Goal: Task Accomplishment & Management: Use online tool/utility

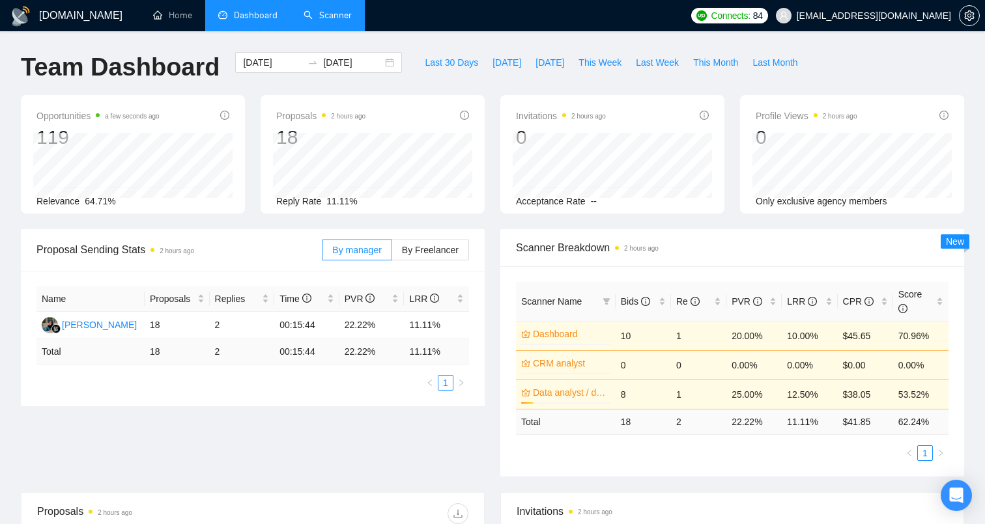
click at [341, 20] on link "Scanner" at bounding box center [328, 15] width 48 height 11
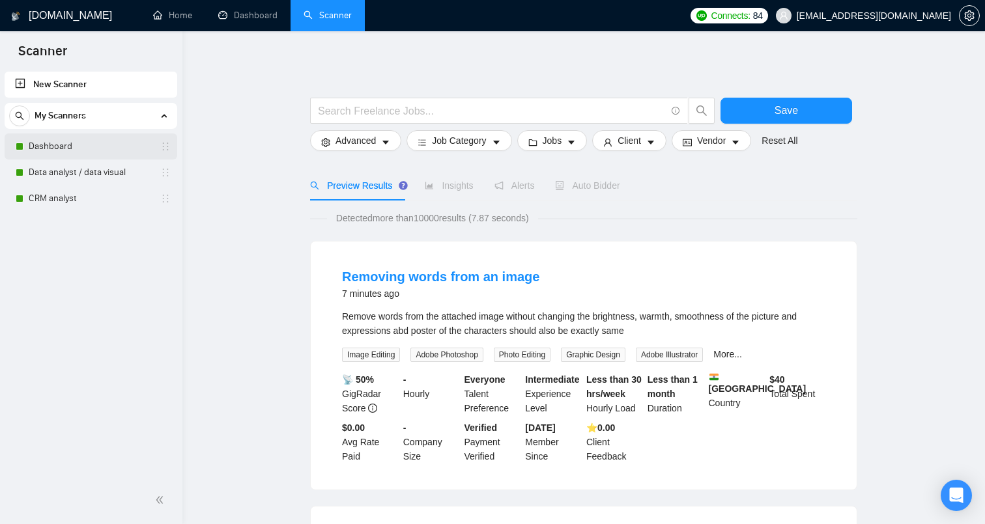
click at [113, 154] on link "Dashboard" at bounding box center [91, 147] width 124 height 26
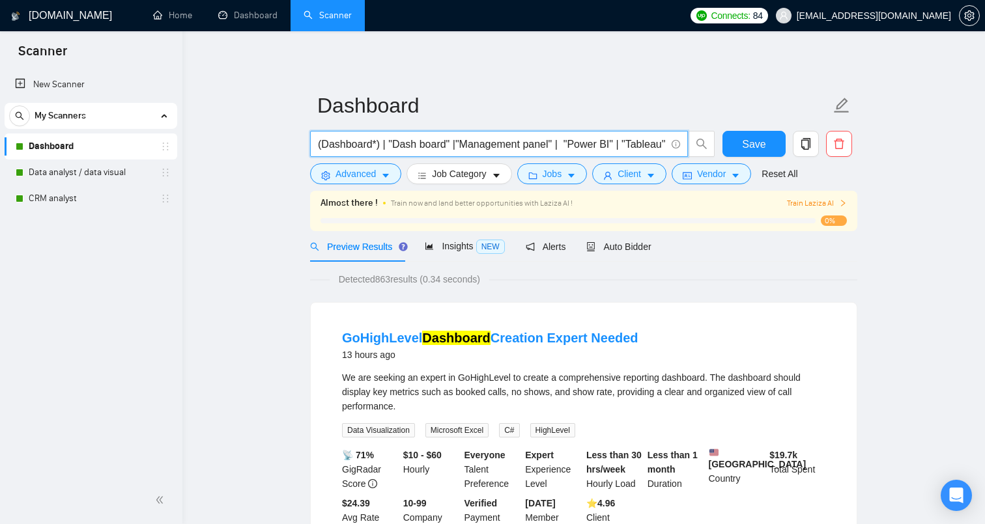
drag, startPoint x: 455, startPoint y: 144, endPoint x: 313, endPoint y: 150, distance: 142.2
click at [313, 150] on span "(Dashboard*) | "Dash board" |"Management panel" | "Power BI" | "Tableau"" at bounding box center [499, 144] width 378 height 26
click at [67, 88] on link "New Scanner" at bounding box center [91, 85] width 152 height 26
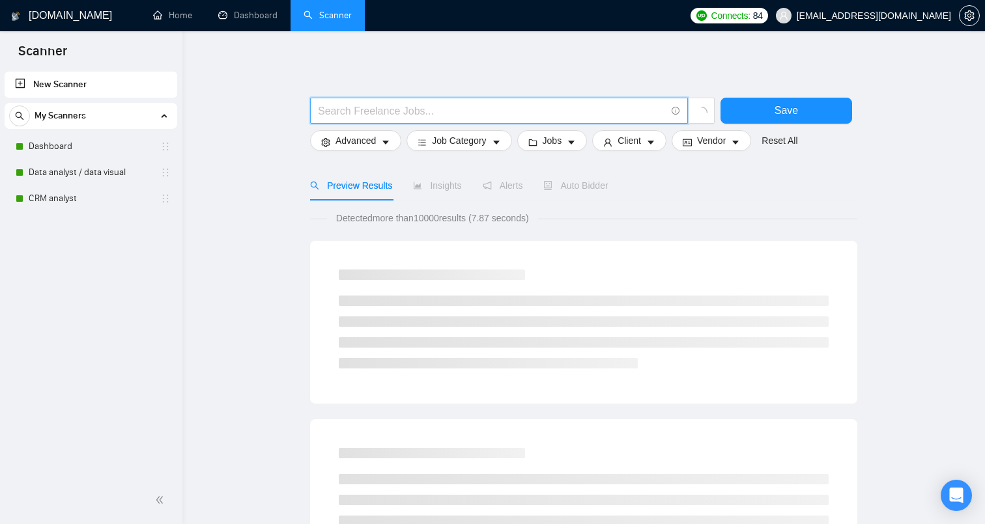
click at [377, 115] on input "text" at bounding box center [492, 111] width 348 height 16
paste input "(Dashboard*) | "Dash board""
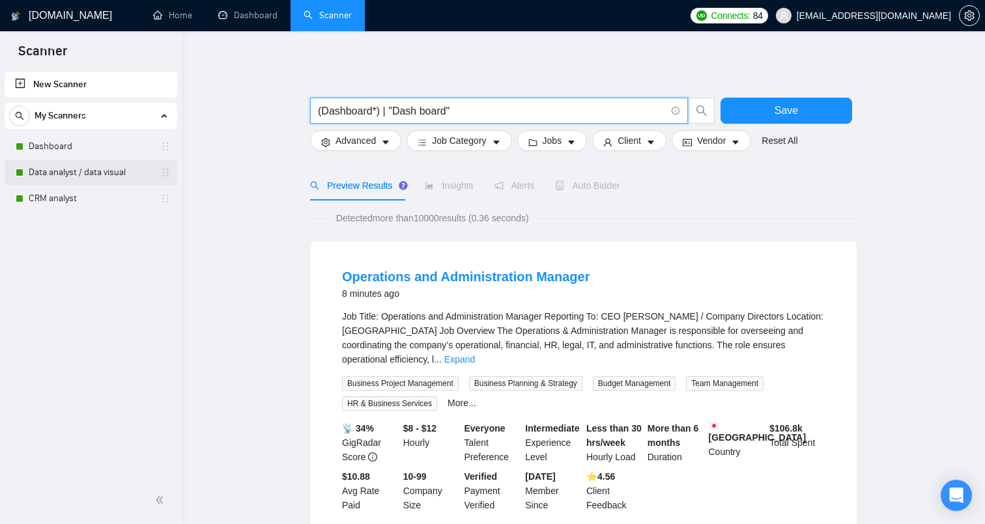
type input "(Dashboard*) | "Dash board""
click at [98, 171] on link "Data analyst / data visual" at bounding box center [91, 173] width 124 height 26
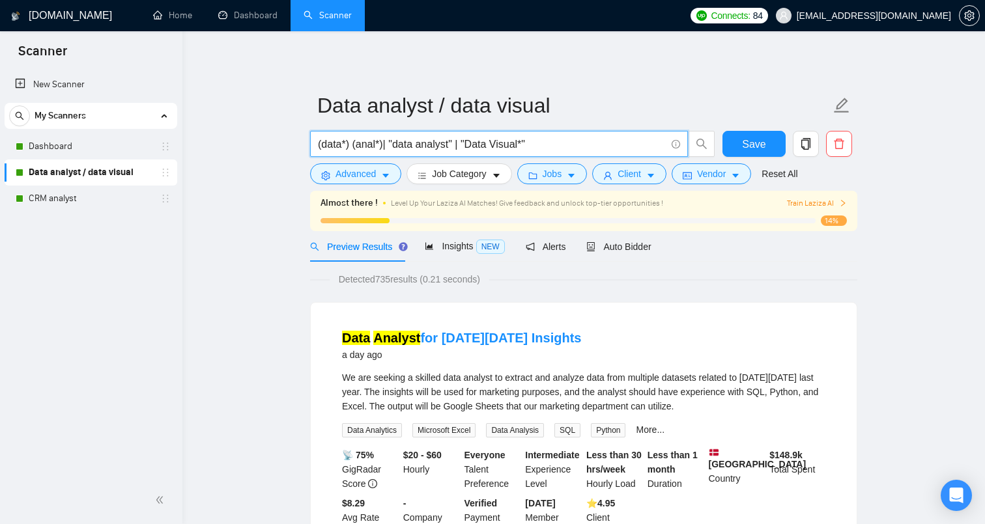
drag, startPoint x: 539, startPoint y: 144, endPoint x: 285, endPoint y: 137, distance: 254.8
click at [93, 98] on ul "New Scanner My Scanners Dashboard Data analyst / data visual CRM analyst" at bounding box center [91, 140] width 182 height 143
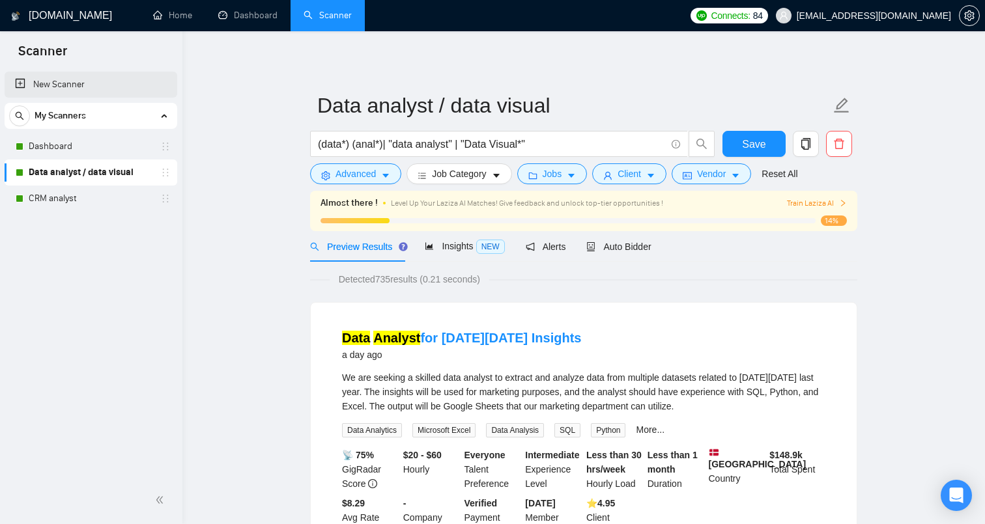
click at [93, 92] on link "New Scanner" at bounding box center [91, 85] width 152 height 26
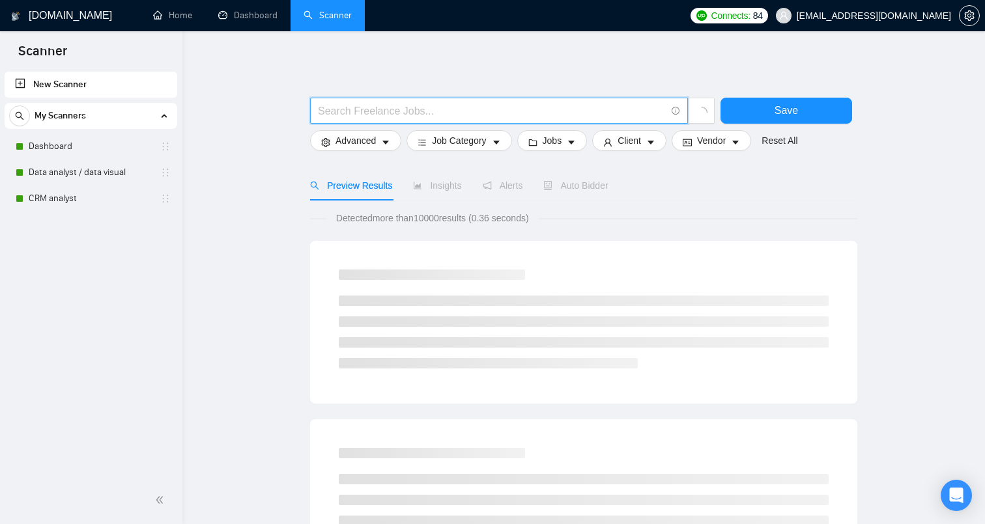
click at [364, 113] on input "text" at bounding box center [492, 111] width 348 height 16
paste input "(data*) (anal*)| "data analyst" | "Data Visual*""
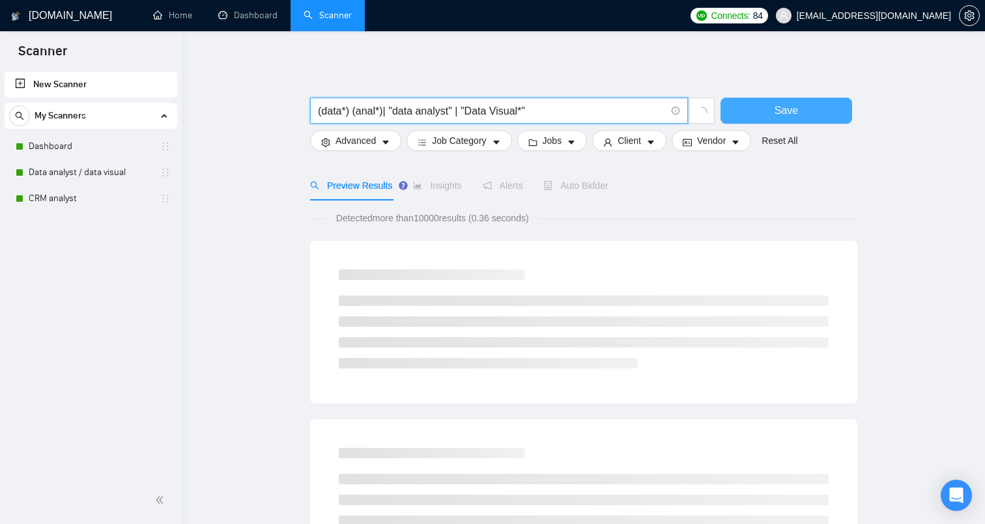
type input "(data*) (anal*)| "data analyst" | "Data Visual*""
click at [788, 119] on button "Save" at bounding box center [787, 111] width 132 height 26
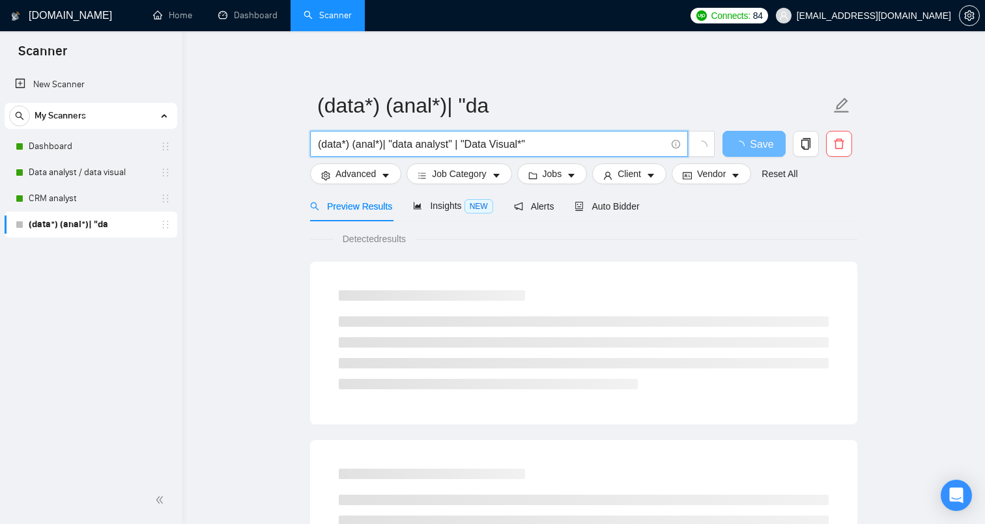
click at [574, 141] on input "(data*) (anal*)| "data analyst" | "Data Visual*"" at bounding box center [492, 144] width 348 height 16
click at [534, 145] on input "(data*) (anal*)| "data analyst" | "Data Visual*"|" at bounding box center [492, 144] width 348 height 16
type input "(data*) (anal*)| "data analyst" | "Data Visual*" |"
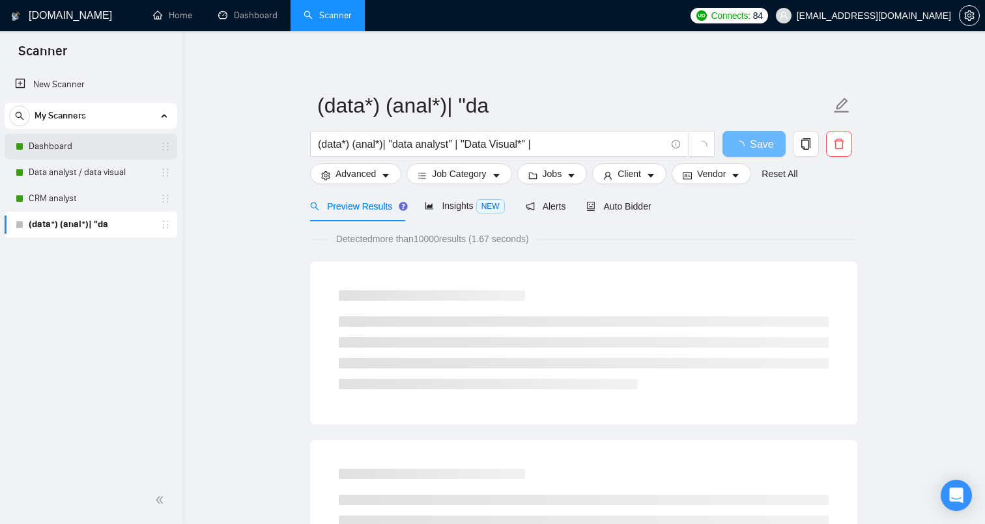
click at [63, 149] on link "Dashboard" at bounding box center [91, 147] width 124 height 26
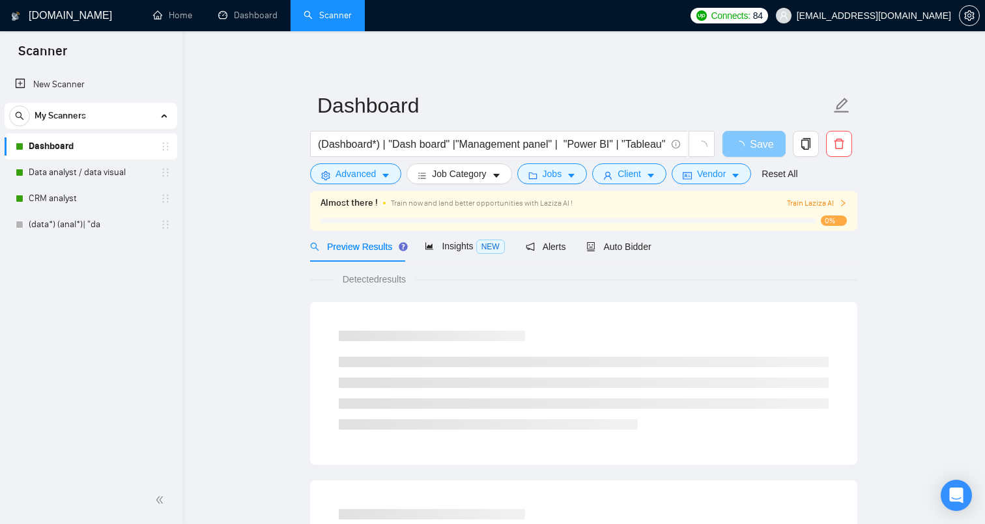
click at [756, 142] on span "Save" at bounding box center [761, 144] width 23 height 16
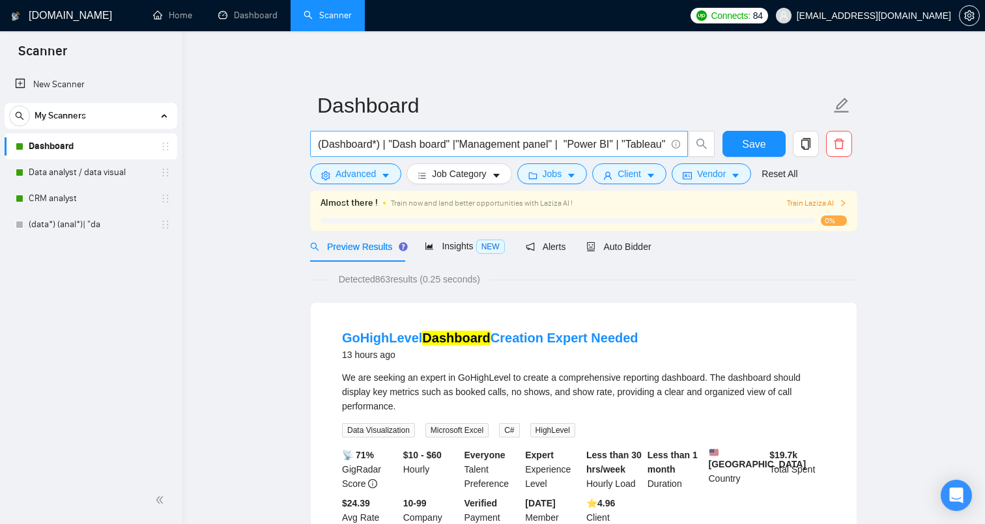
click at [390, 148] on input "(Dashboard*) | "Dash board" |"Management panel" | "Power BI" | "Tableau"" at bounding box center [492, 144] width 348 height 16
drag, startPoint x: 453, startPoint y: 144, endPoint x: 291, endPoint y: 147, distance: 162.3
click at [89, 222] on link "(data*) (anal*)| "da" at bounding box center [91, 225] width 124 height 26
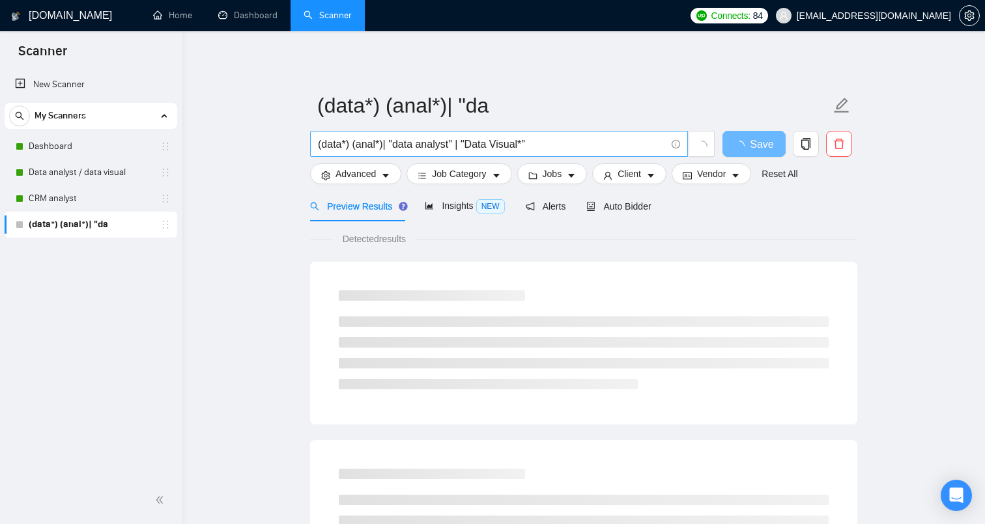
click at [559, 143] on input "(data*) (anal*)| "data analyst" | "Data Visual*"" at bounding box center [492, 144] width 348 height 16
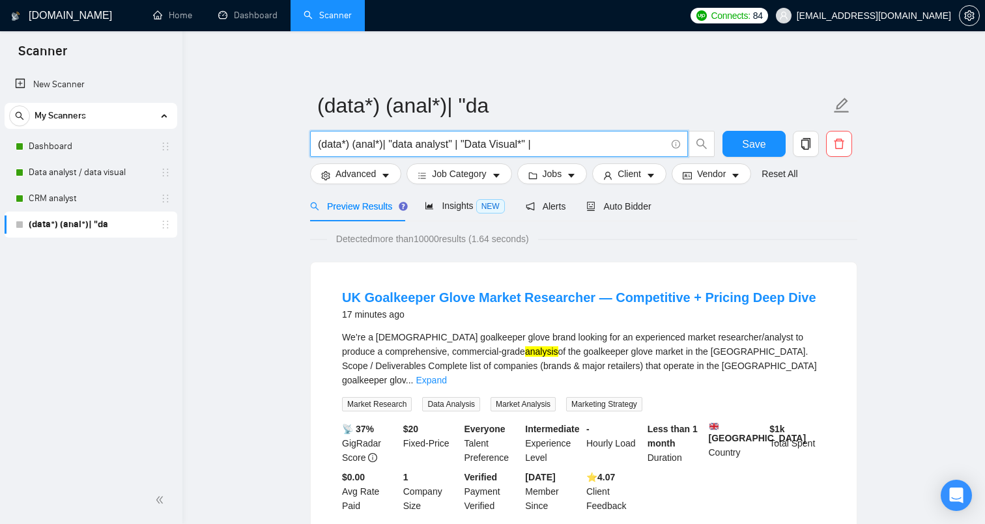
paste input "(Dashboard*) | "Dash board""
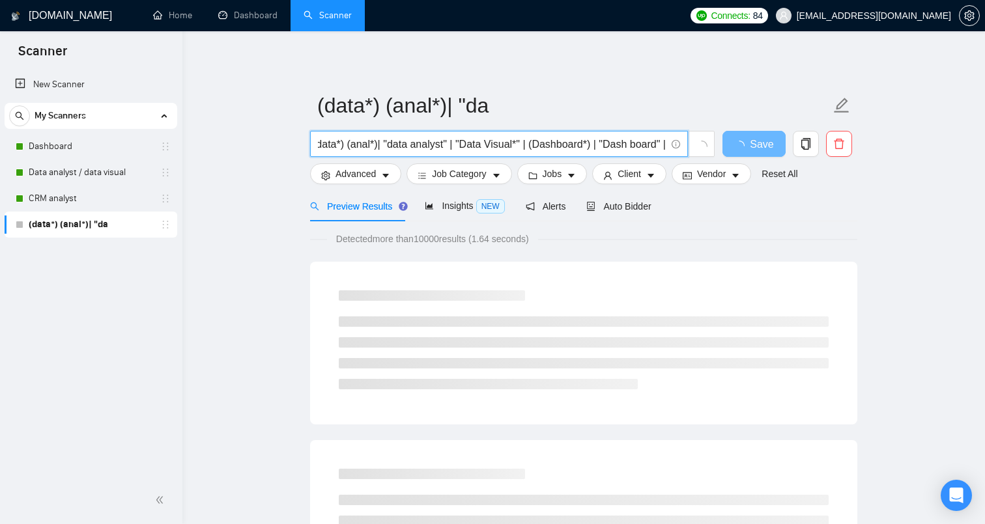
scroll to position [0, 18]
type input "(data*) (anal*)| "data analyst" | "Data Visual*" | (Dashboard*) | "Dash board" |"
click at [760, 146] on span "Save" at bounding box center [761, 144] width 23 height 16
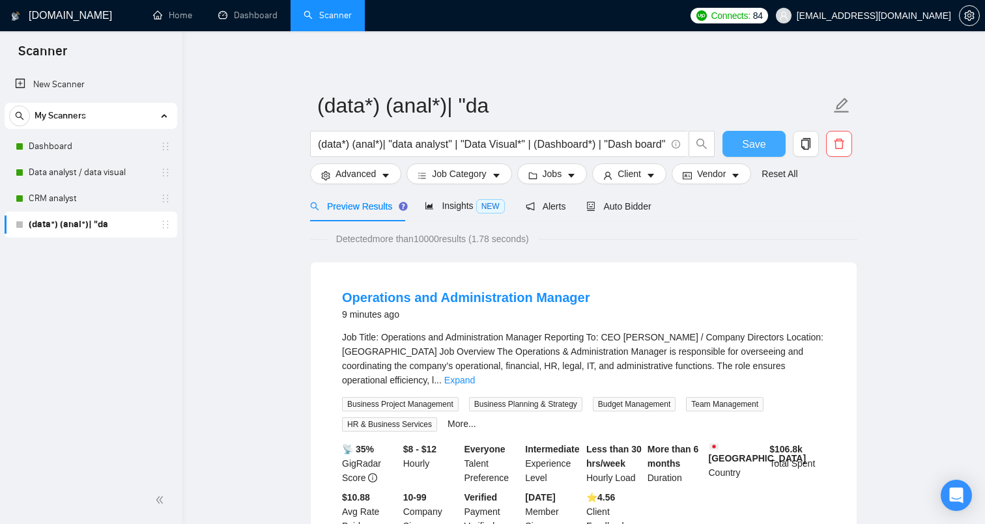
click at [756, 147] on span "Save" at bounding box center [753, 144] width 23 height 16
click at [118, 149] on link "Dashboard" at bounding box center [91, 147] width 124 height 26
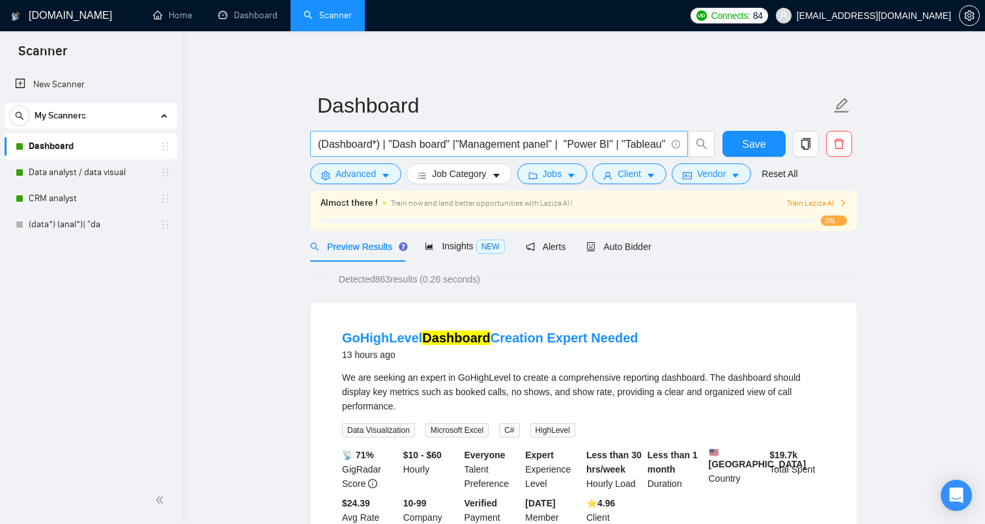
scroll to position [0, 8]
drag, startPoint x: 667, startPoint y: 144, endPoint x: 577, endPoint y: 149, distance: 89.4
click at [577, 149] on span "(Dashboard*) | "Dash board" |"Management panel" | "Power BI" | "Tableau"" at bounding box center [499, 144] width 378 height 26
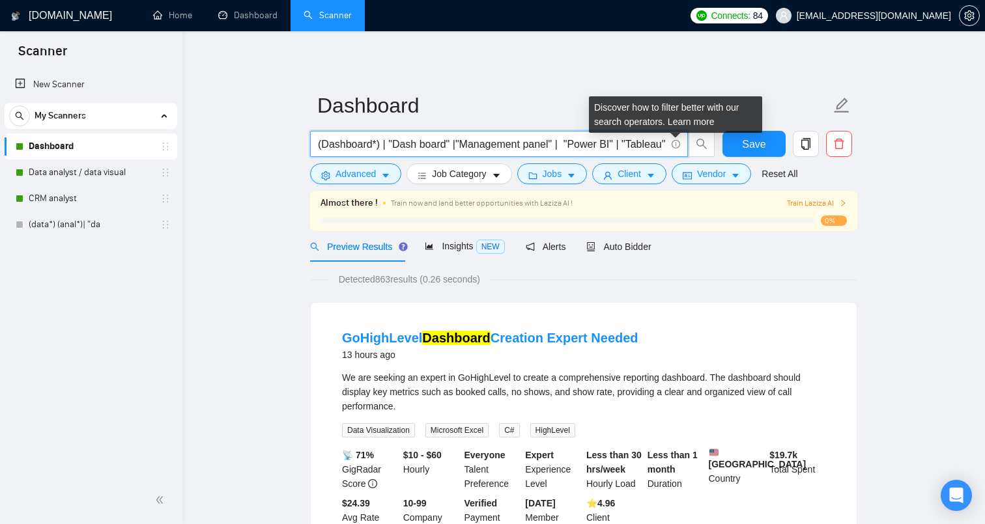
drag, startPoint x: 552, startPoint y: 145, endPoint x: 675, endPoint y: 147, distance: 122.5
click at [675, 147] on span "(Dashboard*) | "Dash board" |"Management panel" | "Power BI" | "Tableau"" at bounding box center [499, 144] width 378 height 26
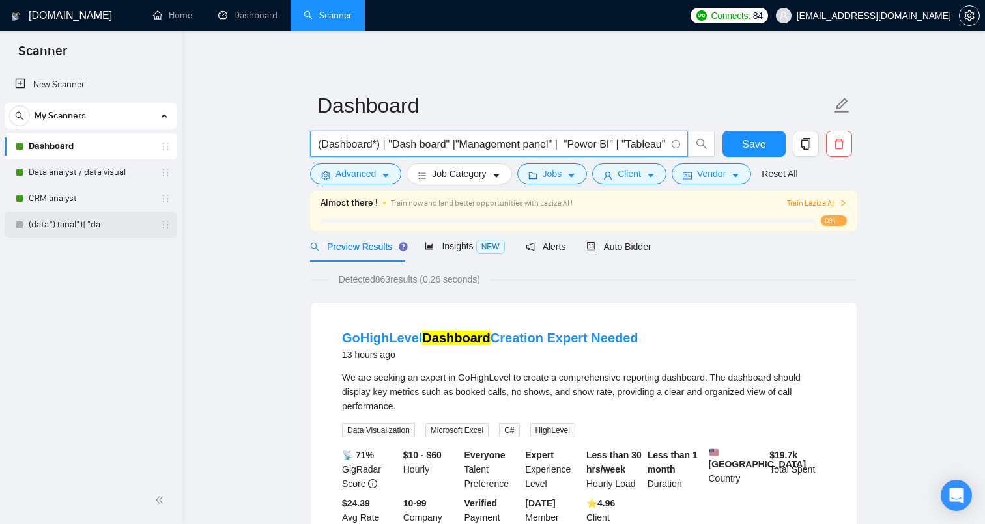
scroll to position [0, 0]
click at [106, 222] on link "(data*) (anal*)| "da" at bounding box center [91, 225] width 124 height 26
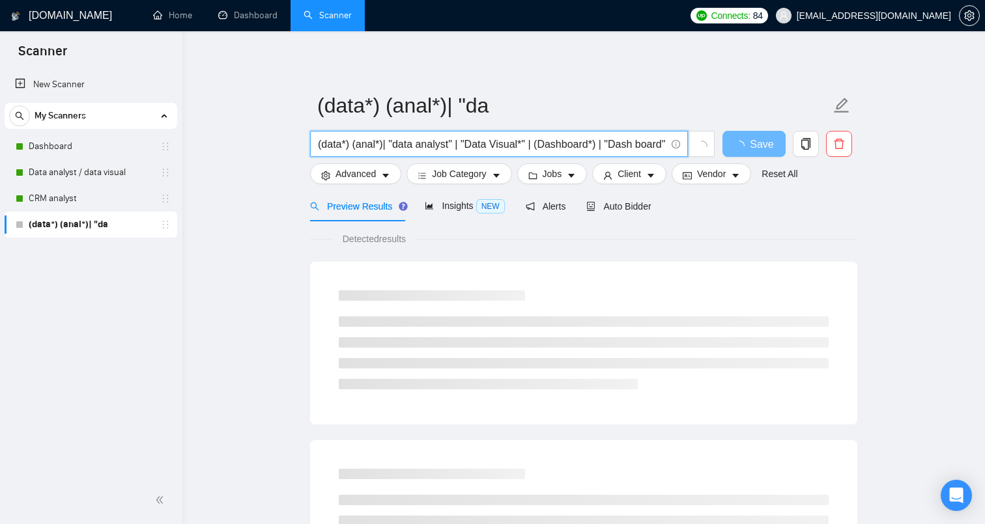
click at [637, 147] on input "(data*) (anal*)| "data analyst" | "Data Visual*" | (Dashboard*) | "Dash board" |" at bounding box center [492, 144] width 348 height 16
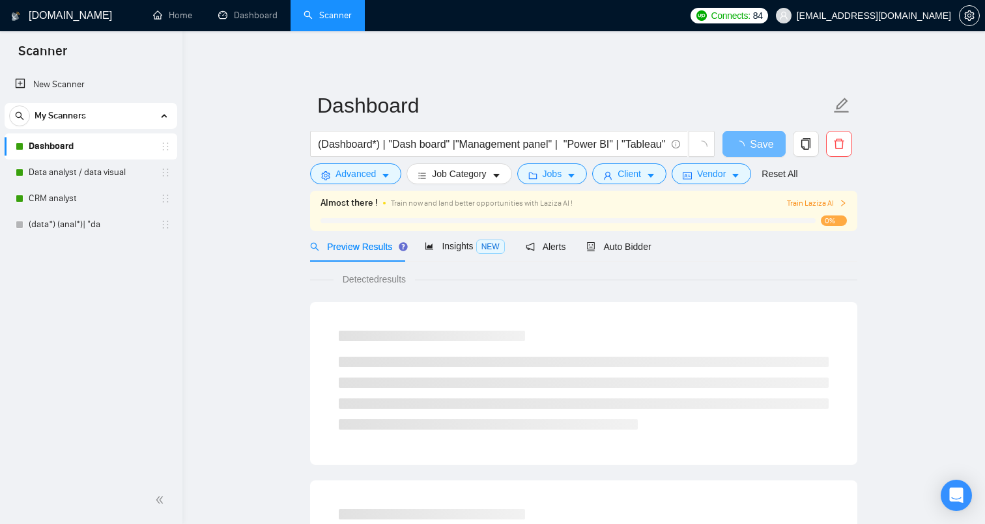
scroll to position [0, 8]
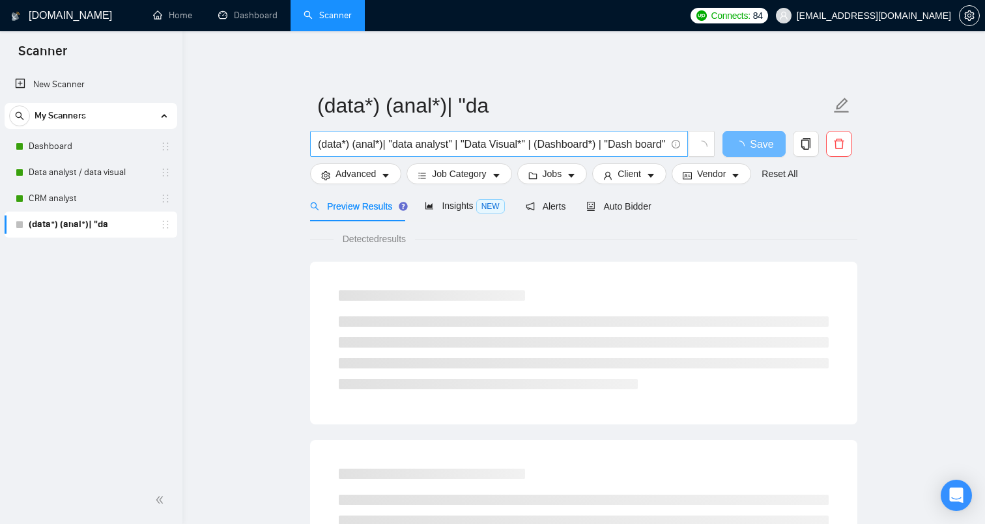
scroll to position [0, 18]
click at [665, 143] on input "(data*) (anal*)| "data analyst" | "Data Visual*" | (Dashboard*) | "Dash board" |" at bounding box center [492, 144] width 348 height 16
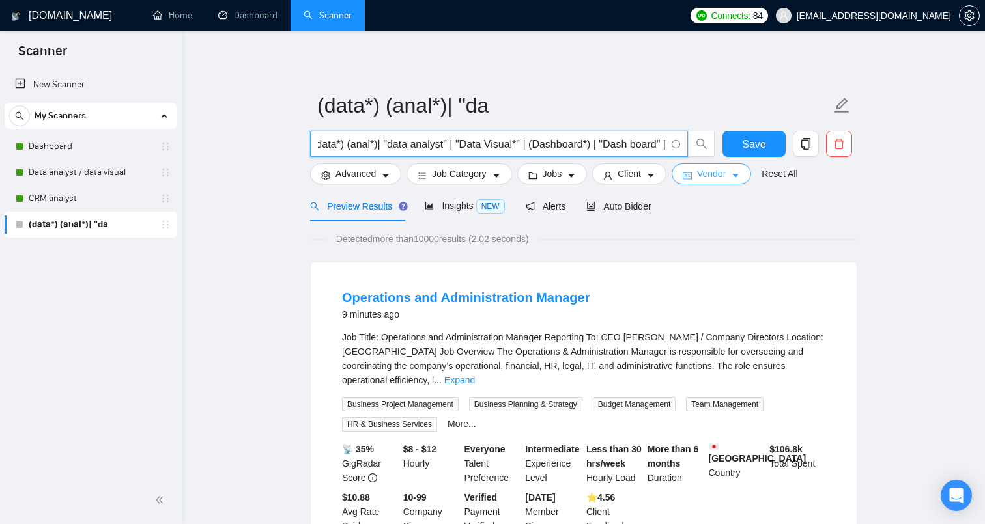
paste input "| "Power BI" | "Tableau""
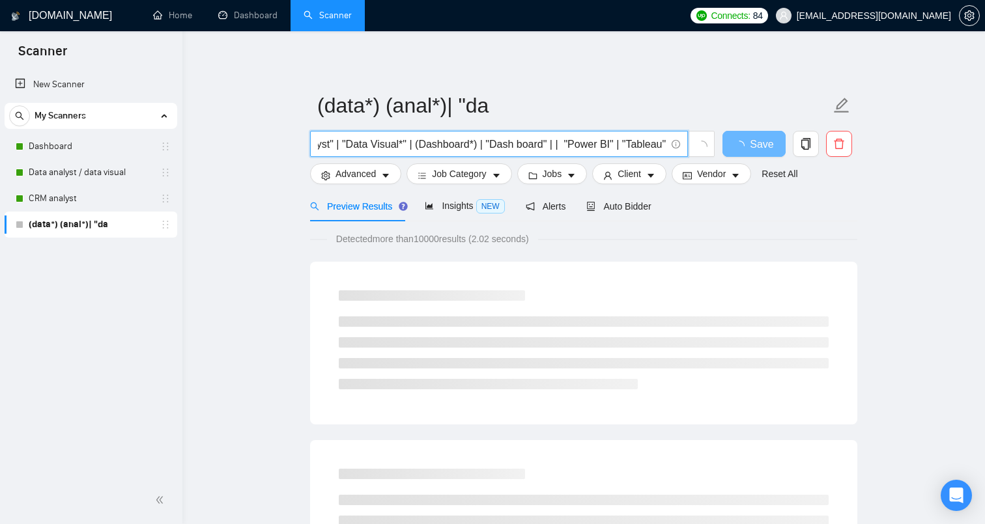
click at [558, 148] on input "(data*) (anal*)| "data analyst" | "Data Visual*" | (Dashboard*) | "Dash board" …" at bounding box center [492, 144] width 348 height 16
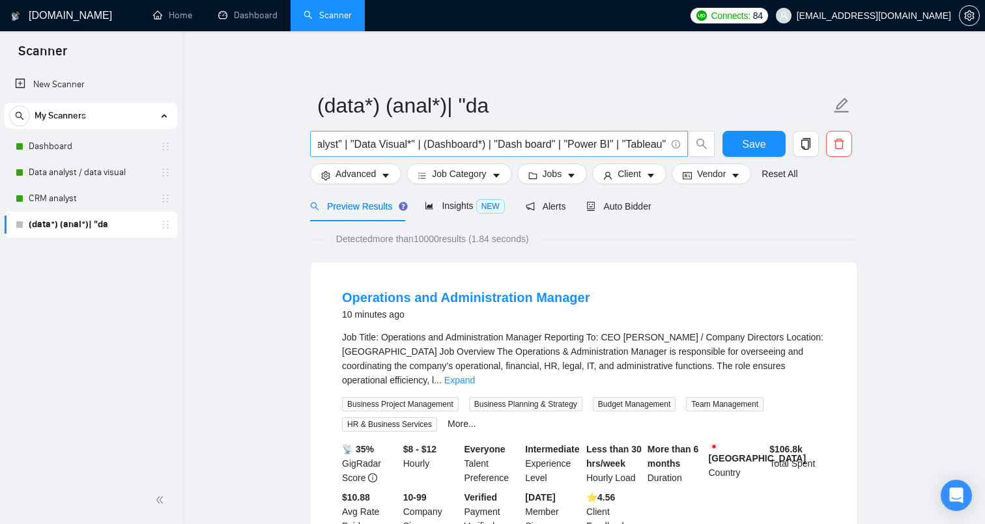
scroll to position [0, 123]
click at [666, 147] on span "(data*) (anal*)| "data analyst" | "Data Visual*" | (Dashboard*) | "Dash board" …" at bounding box center [499, 144] width 378 height 26
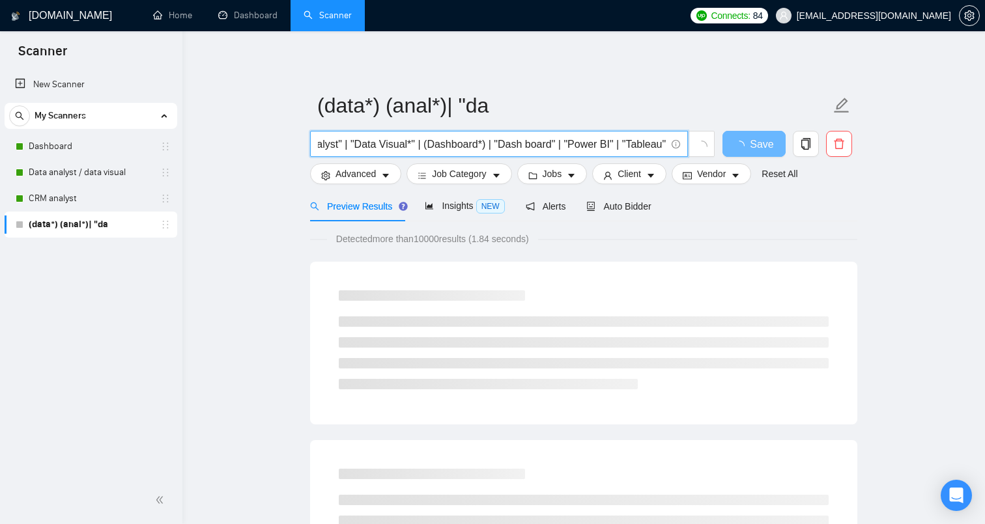
click at [665, 147] on input "(data*) (anal*)| "data analyst" | "Data Visual*" | (Dashboard*) | "Dash board" …" at bounding box center [492, 144] width 348 height 16
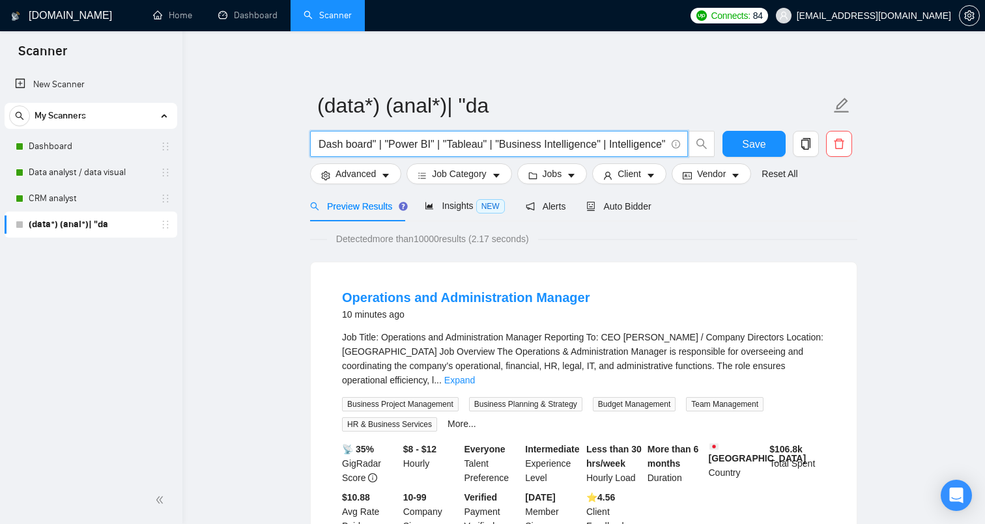
scroll to position [0, 306]
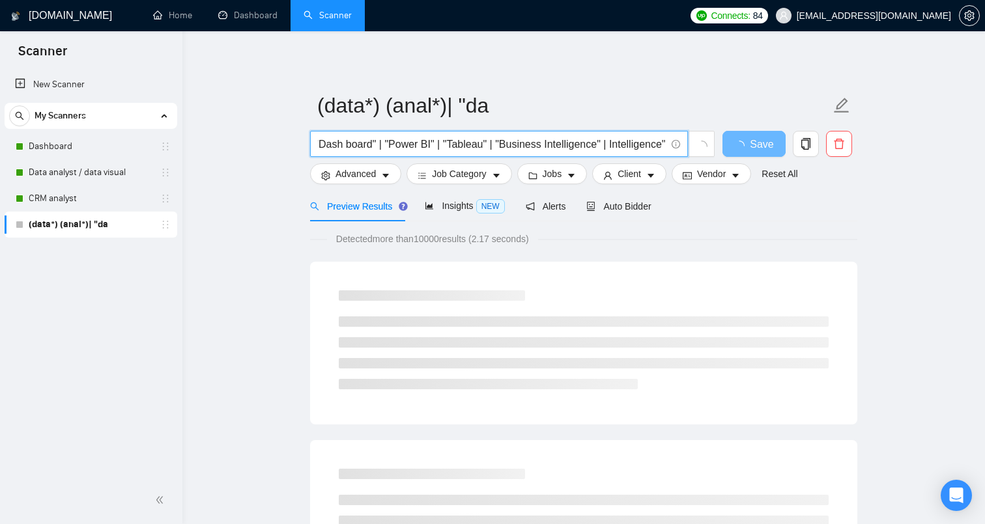
click at [605, 146] on input "(data*) (anal*)| "data analyst" | "Data Visual*" | (Dashboard*) | "Dash board" …" at bounding box center [492, 144] width 348 height 16
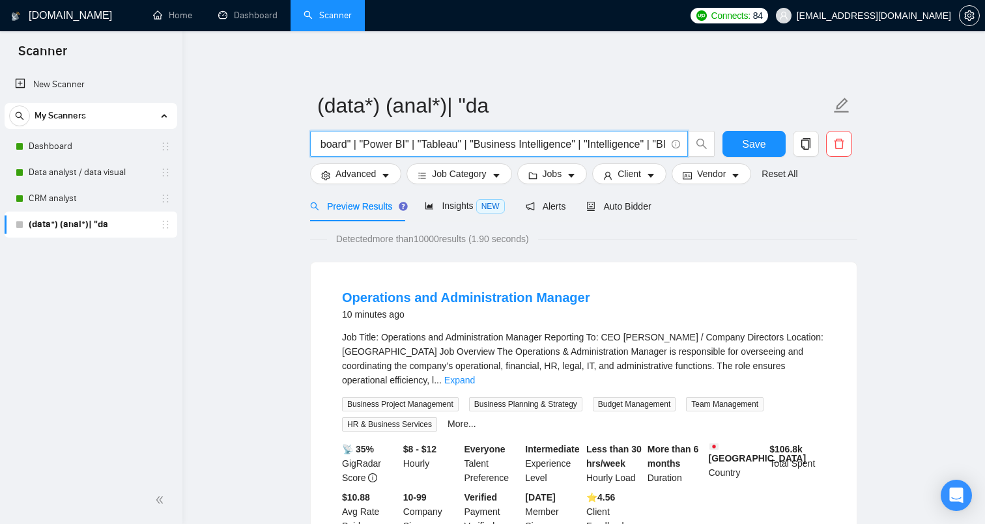
scroll to position [0, 333]
type input "(data*) (anal*)| "data analyst" | "Data Visual*" | (Dashboard*) | "Dash board" …"
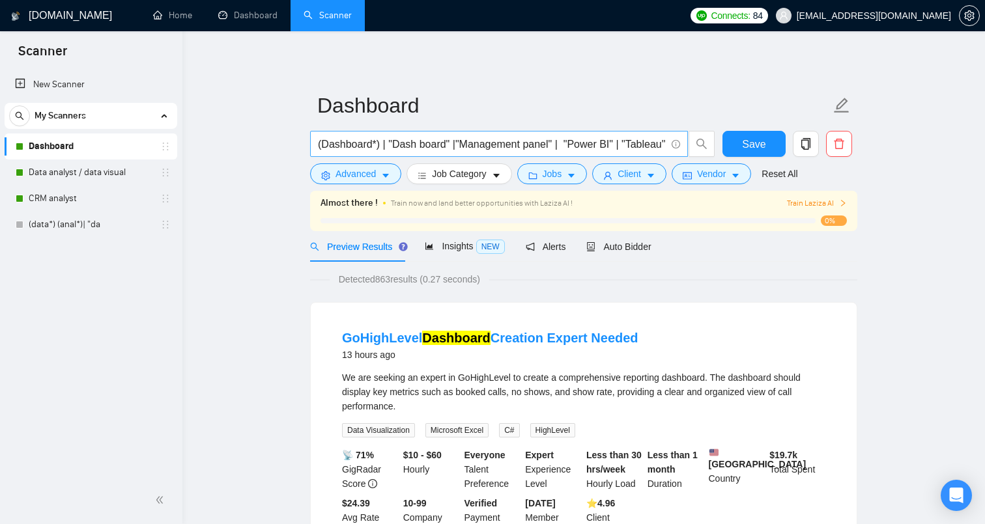
scroll to position [0, 8]
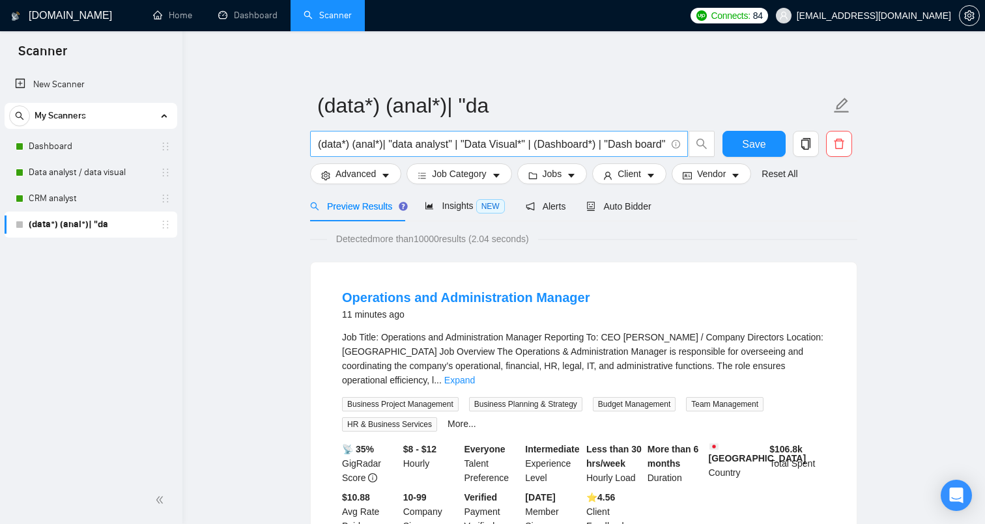
scroll to position [0, 18]
click at [533, 145] on input "(data*) (anal*)| "data analyst" | "Data Visual*" | (Dashboard*) | "Dash board" |" at bounding box center [492, 144] width 348 height 16
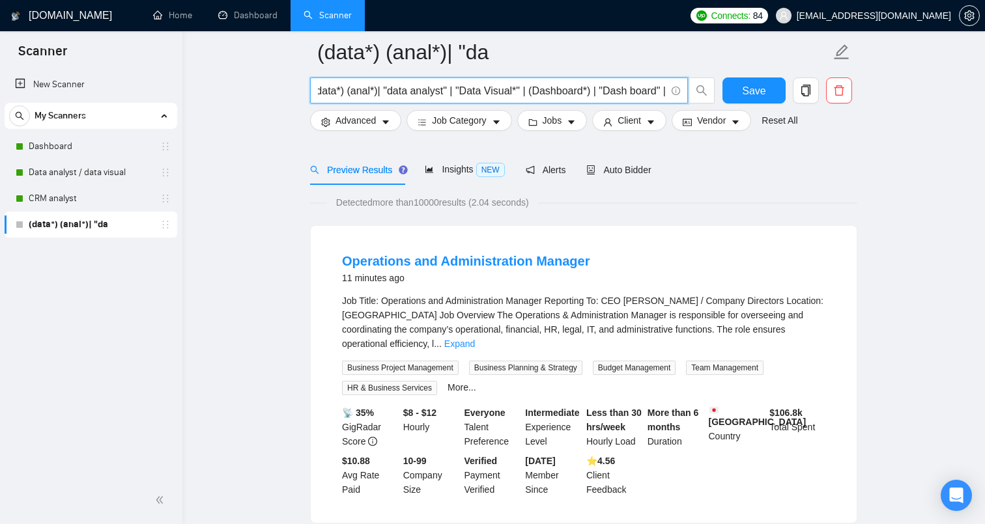
scroll to position [0, 0]
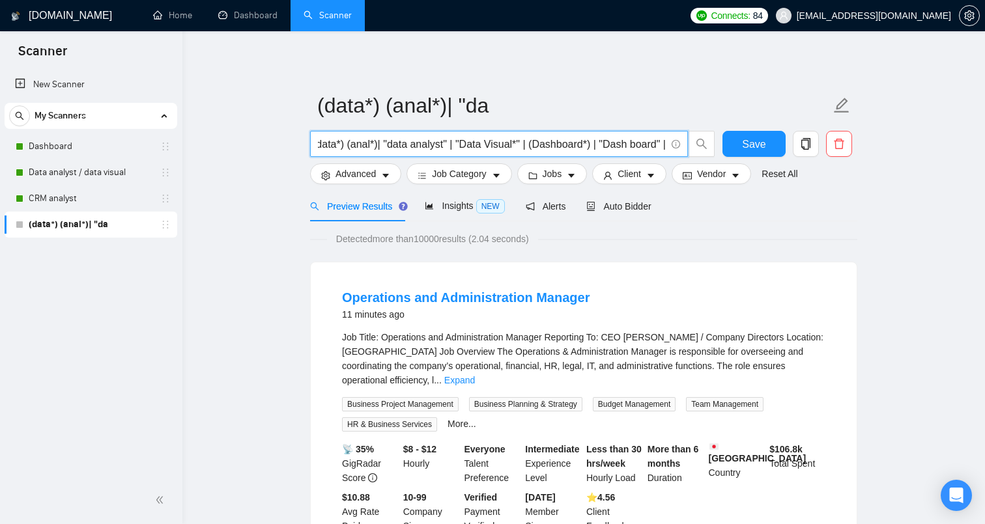
paste input "| "Power BI" | "Tableau""
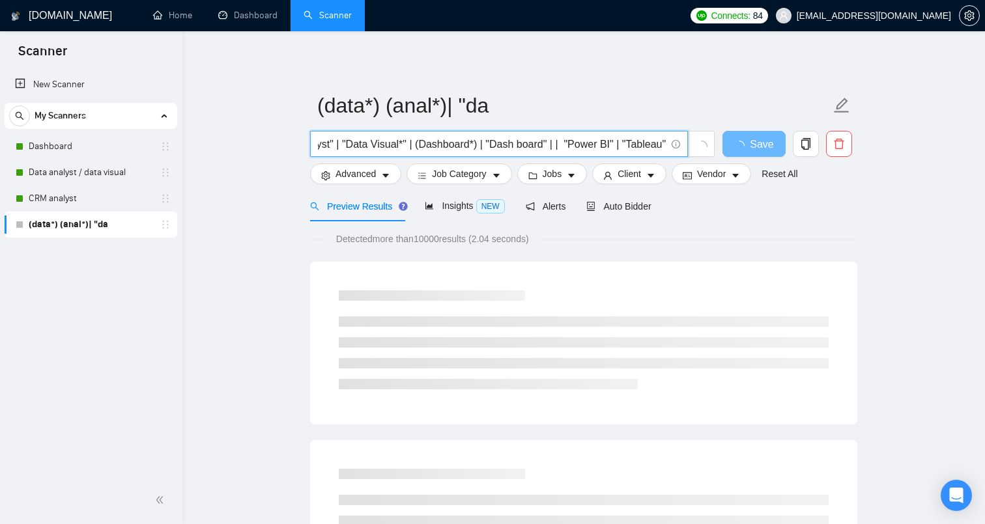
click at [560, 147] on input "(data*) (anal*)| "data analyst" | "Data Visual*" | (Dashboard*) | "Dash board" …" at bounding box center [492, 144] width 348 height 16
click at [668, 151] on span "(data*) (anal*)| "data analyst" | "Data Visual*" | (Dashboard*) | "Dash board" …" at bounding box center [499, 144] width 378 height 26
click at [665, 143] on input "(data*) (anal*)| "data analyst" | "Data Visual*" | (Dashboard*) | "Dash board" …" at bounding box center [492, 144] width 348 height 16
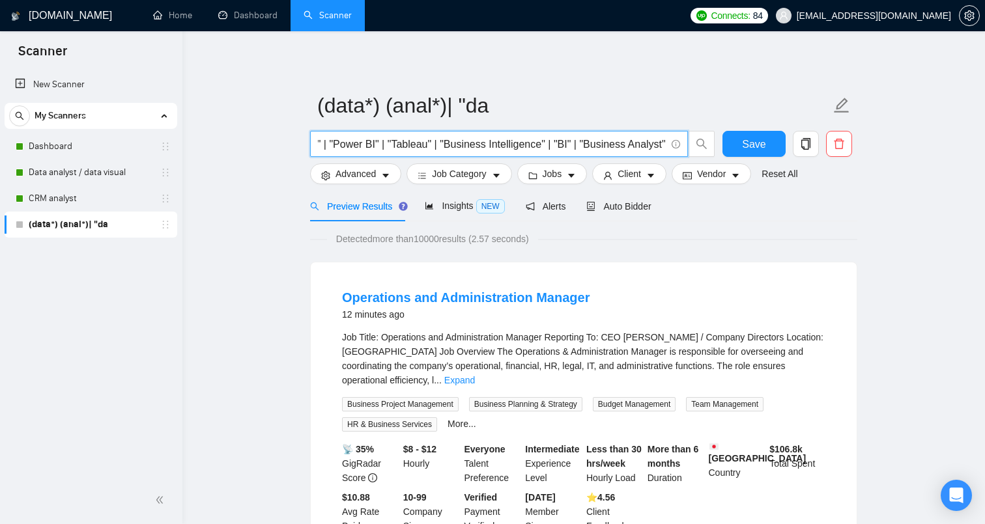
scroll to position [0, 364]
type input "(data*) (anal*)| "data analyst" | "Data Visual*" | (Dashboard*) | "Dash board" …"
click at [762, 149] on span "Save" at bounding box center [753, 144] width 23 height 16
